Goal: Transaction & Acquisition: Book appointment/travel/reservation

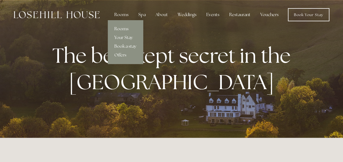
click at [121, 29] on link "Rooms" at bounding box center [125, 29] width 35 height 9
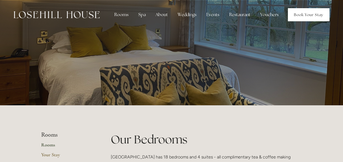
click at [300, 14] on link "Book Your Stay" at bounding box center [309, 14] width 42 height 13
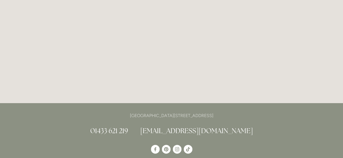
scroll to position [876, 0]
